Goal: Task Accomplishment & Management: Complete application form

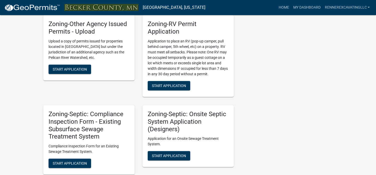
scroll to position [451, 0]
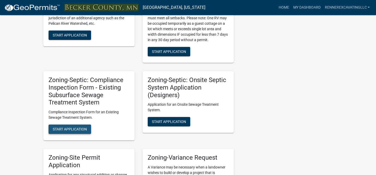
click at [68, 132] on span "Start Application" at bounding box center [70, 129] width 34 height 4
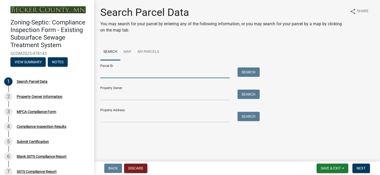
click at [147, 76] on input "Parcel ID:" at bounding box center [164, 73] width 129 height 11
type input "080028000"
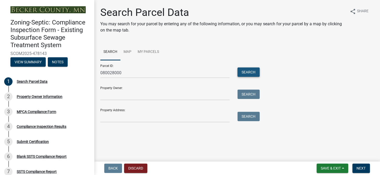
click at [241, 72] on button "Search" at bounding box center [248, 72] width 22 height 9
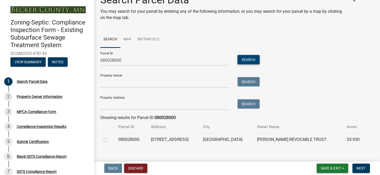
scroll to position [19, 0]
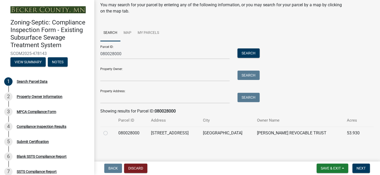
click at [110, 130] on label at bounding box center [110, 130] width 0 height 0
click at [110, 134] on input "radio" at bounding box center [111, 131] width 3 height 3
radio input "true"
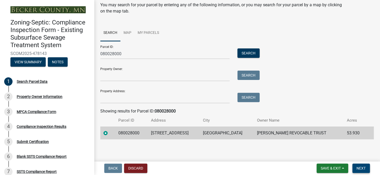
click at [361, 168] on span "Next" at bounding box center [360, 169] width 9 height 4
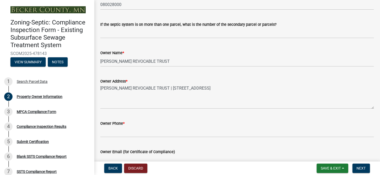
scroll to position [95, 0]
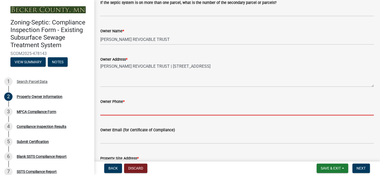
click at [184, 112] on input "Owner Phone *" at bounding box center [236, 110] width 273 height 11
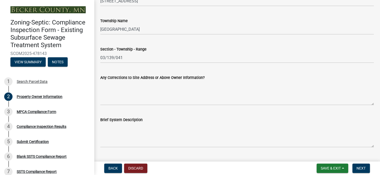
scroll to position [285, 0]
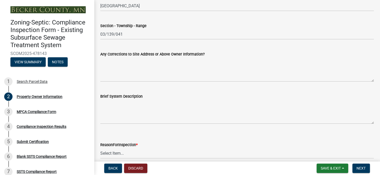
type input "na"
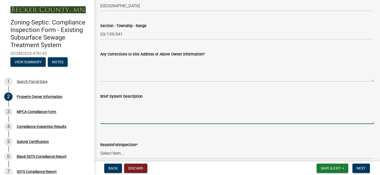
click at [193, 109] on textarea "Brief System Description" at bounding box center [236, 112] width 273 height 25
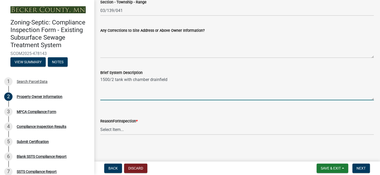
scroll to position [309, 0]
type textarea "1500/2 tank with chamber drainfield"
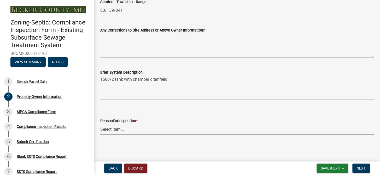
click at [144, 129] on select "Select Item... Property Sale Lake Study Required for Permit Other" at bounding box center [236, 129] width 273 height 11
click at [100, 124] on select "Select Item... Property Sale Lake Study Required for Permit Other" at bounding box center [236, 129] width 273 height 11
select select "3e6c5637-c66b-418d-927c-69aaf39ab5a9"
click at [363, 167] on span "Next" at bounding box center [360, 169] width 9 height 4
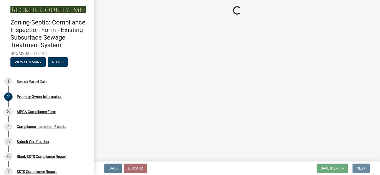
scroll to position [0, 0]
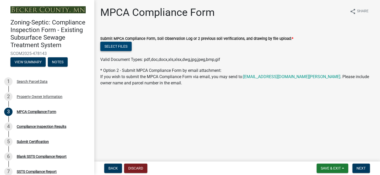
click at [122, 46] on button "Select files" at bounding box center [115, 46] width 31 height 9
click at [129, 46] on button "Select files" at bounding box center [115, 46] width 31 height 9
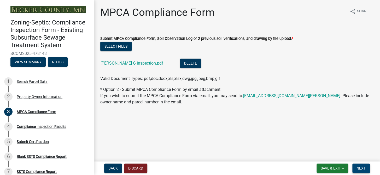
click at [362, 169] on span "Next" at bounding box center [360, 169] width 9 height 4
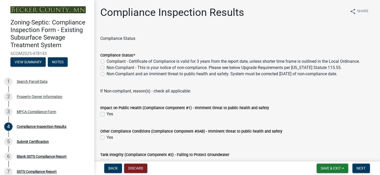
click at [107, 61] on label "Compliant - Certificate of Compliance is valid for 3 years from the report date…" at bounding box center [233, 61] width 253 height 6
click at [107, 61] on input "Compliant - Certificate of Compliance is valid for 3 years from the report date…" at bounding box center [108, 59] width 3 height 3
radio input "true"
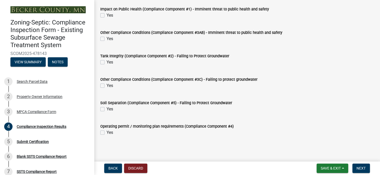
scroll to position [100, 0]
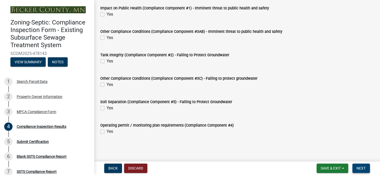
click at [363, 169] on span "Next" at bounding box center [360, 169] width 9 height 4
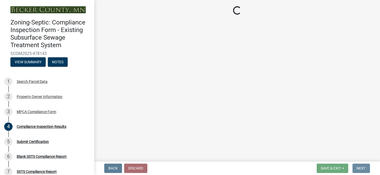
scroll to position [0, 0]
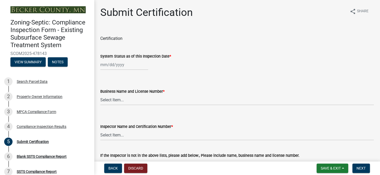
click at [130, 65] on div at bounding box center [124, 65] width 48 height 11
select select "9"
select select "2025"
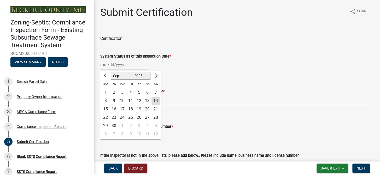
click at [106, 102] on div "8" at bounding box center [105, 101] width 8 height 8
type input "[DATE]"
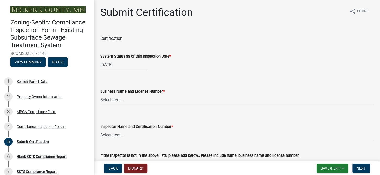
click at [148, 99] on select "Select Item... OTHER – Not listed (please add in next field and we will add to …" at bounding box center [236, 100] width 273 height 11
click at [100, 95] on select "Select Item... OTHER – Not listed (please add in next field and we will add to …" at bounding box center [236, 100] width 273 height 11
select select "8535e4a7-245b-4355-92b6-8766d7987909"
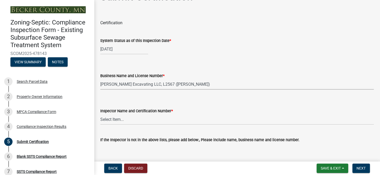
scroll to position [23, 0]
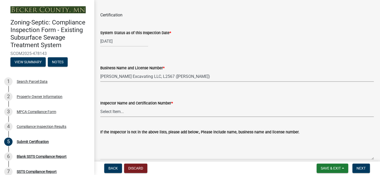
click at [148, 111] on select "Select Item... OTHER – Not listed (please add in next field and we will add to …" at bounding box center [236, 112] width 273 height 11
click at [100, 107] on select "Select Item... OTHER – Not listed (please add in next field and we will add to …" at bounding box center [236, 112] width 273 height 11
select select "fc0a14b1-36af-4307-98cf-8aa82adb7be5"
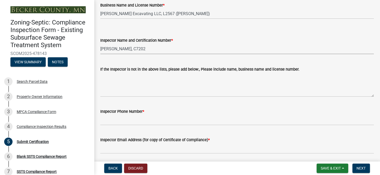
scroll to position [119, 0]
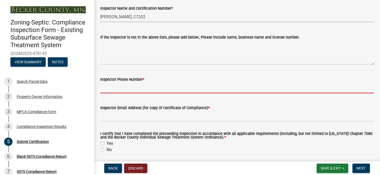
click at [146, 87] on input "Inspector Phone Number *" at bounding box center [236, 88] width 273 height 11
type input "2184393514"
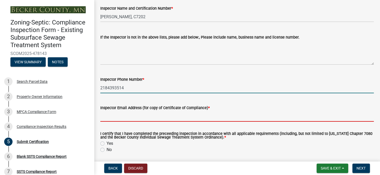
type input "[EMAIL_ADDRESS][DOMAIN_NAME]"
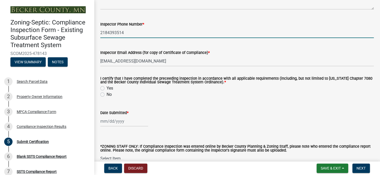
scroll to position [190, 0]
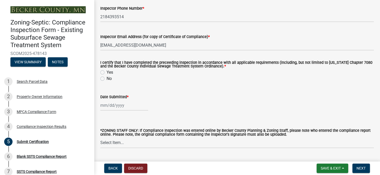
click at [107, 72] on label "Yes" at bounding box center [110, 72] width 7 height 6
click at [107, 72] on input "Yes" at bounding box center [108, 70] width 3 height 3
radio input "true"
click at [128, 105] on div at bounding box center [124, 105] width 48 height 11
select select "9"
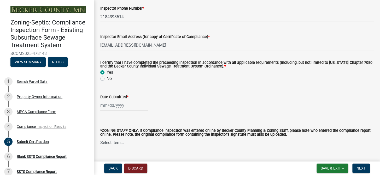
select select "2025"
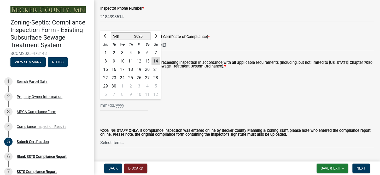
click at [156, 62] on div "14" at bounding box center [155, 61] width 8 height 8
type input "[DATE]"
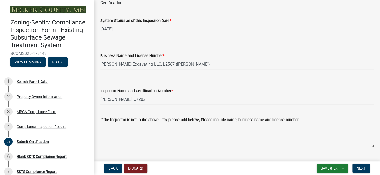
scroll to position [95, 0]
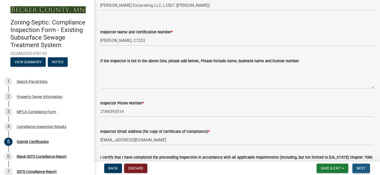
click at [362, 167] on span "Next" at bounding box center [360, 169] width 9 height 4
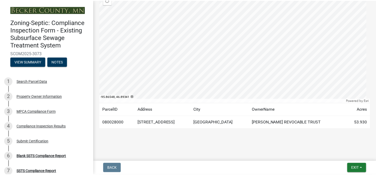
scroll to position [106, 0]
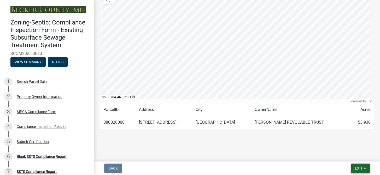
click at [358, 167] on span "Exit" at bounding box center [359, 169] width 8 height 4
click at [359, 167] on span "Exit" at bounding box center [359, 169] width 8 height 4
click at [357, 168] on span "Exit" at bounding box center [359, 169] width 8 height 4
click at [346, 154] on button "Save & Exit" at bounding box center [349, 155] width 42 height 13
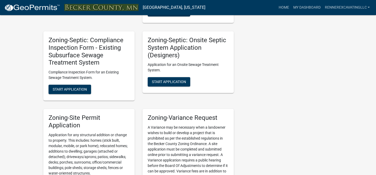
scroll to position [473, 0]
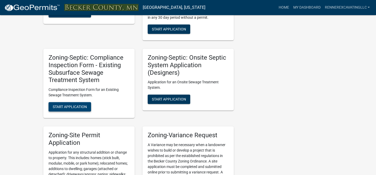
click at [67, 105] on span "Start Application" at bounding box center [70, 107] width 34 height 4
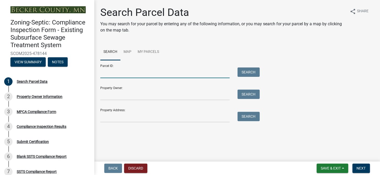
click at [122, 75] on input "Parcel ID:" at bounding box center [164, 73] width 129 height 11
type input "080028001"
click at [244, 72] on button "Search" at bounding box center [248, 72] width 22 height 9
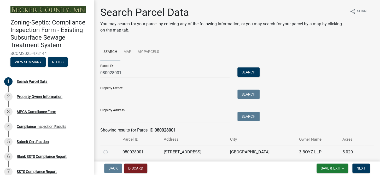
click at [110, 149] on label at bounding box center [110, 149] width 0 height 0
click at [110, 152] on input "radio" at bounding box center [111, 150] width 3 height 3
radio input "true"
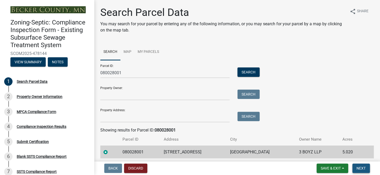
click at [360, 169] on span "Next" at bounding box center [360, 169] width 9 height 4
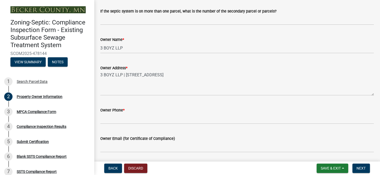
scroll to position [95, 0]
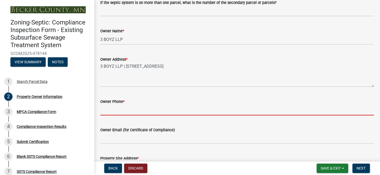
click at [168, 110] on input "Owner Phone *" at bounding box center [236, 110] width 273 height 11
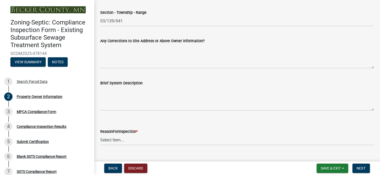
scroll to position [309, 0]
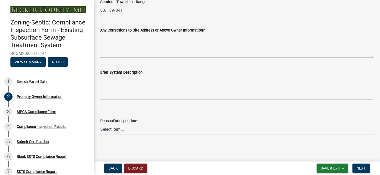
type input "na"
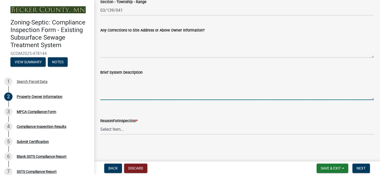
click at [159, 90] on textarea "Brief System Description" at bounding box center [236, 88] width 273 height 25
type textarea "1500/2 tank with chamber drain field"
click at [117, 128] on select "Select Item... Property Sale Lake Study Required for Permit Other" at bounding box center [236, 129] width 273 height 11
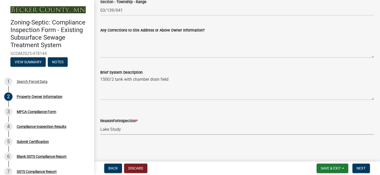
click at [100, 124] on select "Select Item... Property Sale Lake Study Required for Permit Other" at bounding box center [236, 129] width 273 height 11
select select "3e6c5637-c66b-418d-927c-69aaf39ab5a9"
click at [362, 169] on span "Next" at bounding box center [360, 169] width 9 height 4
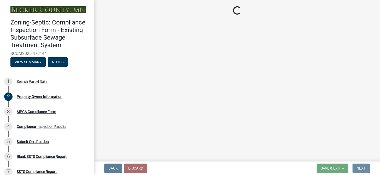
scroll to position [0, 0]
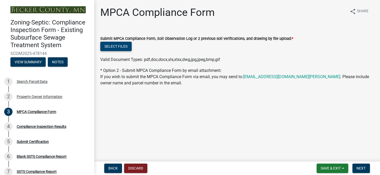
click at [120, 46] on button "Select files" at bounding box center [115, 46] width 31 height 9
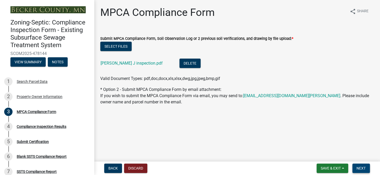
click at [364, 168] on span "Next" at bounding box center [360, 169] width 9 height 4
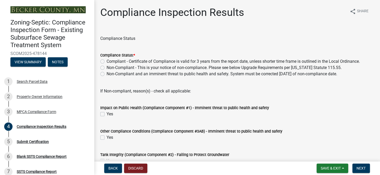
click at [107, 61] on label "Compliant - Certificate of Compliance is valid for 3 years from the report date…" at bounding box center [233, 61] width 253 height 6
click at [107, 61] on input "Compliant - Certificate of Compliance is valid for 3 years from the report date…" at bounding box center [108, 59] width 3 height 3
radio input "true"
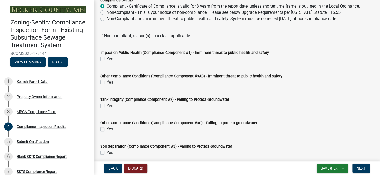
scroll to position [95, 0]
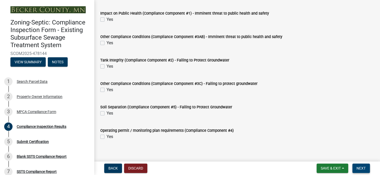
click at [361, 169] on span "Next" at bounding box center [360, 169] width 9 height 4
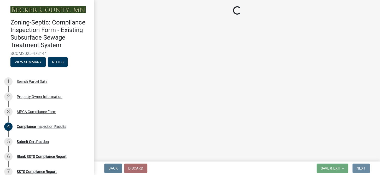
scroll to position [0, 0]
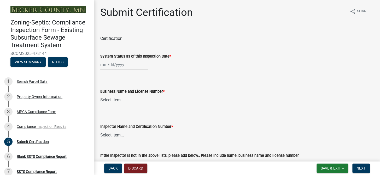
select select "9"
select select "2025"
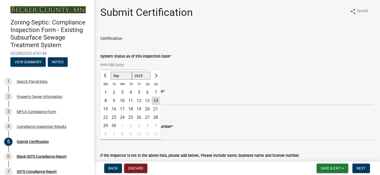
click at [125, 63] on div "[PERSON_NAME] Feb Mar Apr [PERSON_NAME][DATE] Oct Nov [DATE] 1526 1527 1528 152…" at bounding box center [124, 65] width 48 height 11
click at [104, 99] on div "8" at bounding box center [105, 101] width 8 height 8
type input "[DATE]"
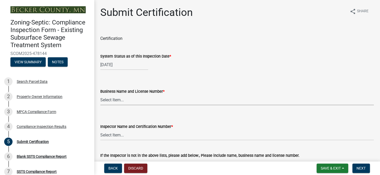
click at [137, 102] on select "Select Item... OTHER – Not listed (please add in next field and we will add to …" at bounding box center [236, 100] width 273 height 11
click at [100, 95] on select "Select Item... OTHER – Not listed (please add in next field and we will add to …" at bounding box center [236, 100] width 273 height 11
select select "8535e4a7-245b-4355-92b6-8766d7987909"
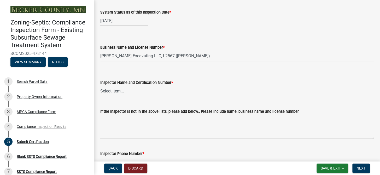
scroll to position [47, 0]
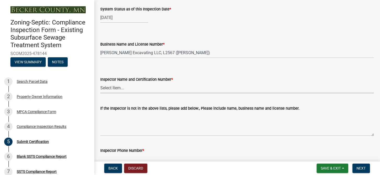
click at [125, 90] on select "Select Item... OTHER – Not listed (please add in next field and we will add to …" at bounding box center [236, 88] width 273 height 11
click at [100, 83] on select "Select Item... OTHER – Not listed (please add in next field and we will add to …" at bounding box center [236, 88] width 273 height 11
select select "fc0a14b1-36af-4307-98cf-8aa82adb7be5"
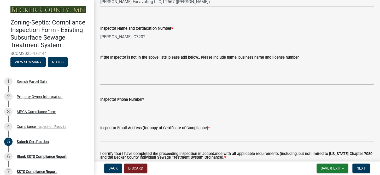
scroll to position [119, 0]
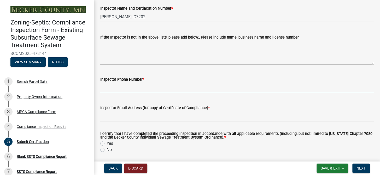
click at [133, 90] on input "Inspector Phone Number *" at bounding box center [236, 88] width 273 height 11
type input "2184393514"
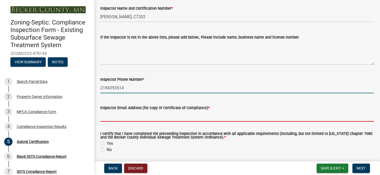
type input "[EMAIL_ADDRESS][DOMAIN_NAME]"
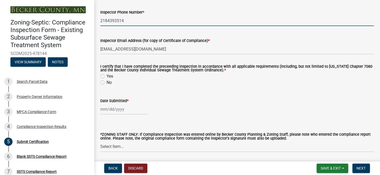
scroll to position [190, 0]
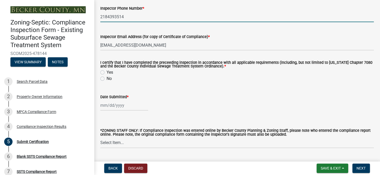
drag, startPoint x: 102, startPoint y: 71, endPoint x: 104, endPoint y: 74, distance: 3.3
click at [107, 71] on label "Yes" at bounding box center [110, 72] width 7 height 6
click at [107, 71] on input "Yes" at bounding box center [108, 70] width 3 height 3
radio input "true"
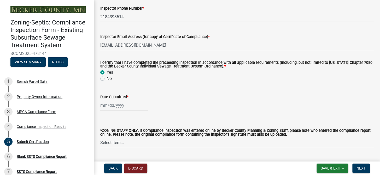
click at [121, 107] on div at bounding box center [124, 105] width 48 height 11
select select "9"
select select "2025"
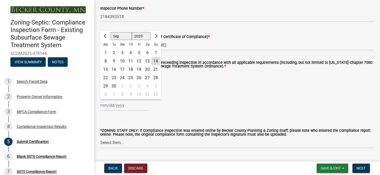
click at [158, 58] on div "14" at bounding box center [155, 61] width 8 height 8
type input "[DATE]"
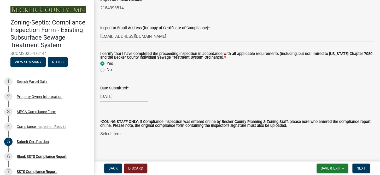
scroll to position [204, 0]
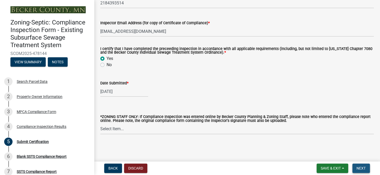
click at [360, 167] on span "Next" at bounding box center [360, 169] width 9 height 4
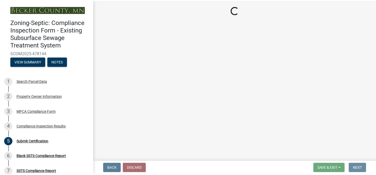
scroll to position [0, 0]
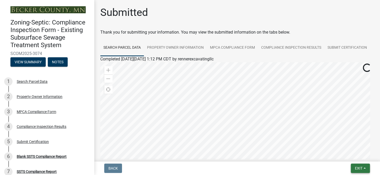
click at [358, 170] on span "Exit" at bounding box center [359, 169] width 8 height 4
click at [338, 155] on button "Save & Exit" at bounding box center [349, 155] width 42 height 13
